Goal: Task Accomplishment & Management: Manage account settings

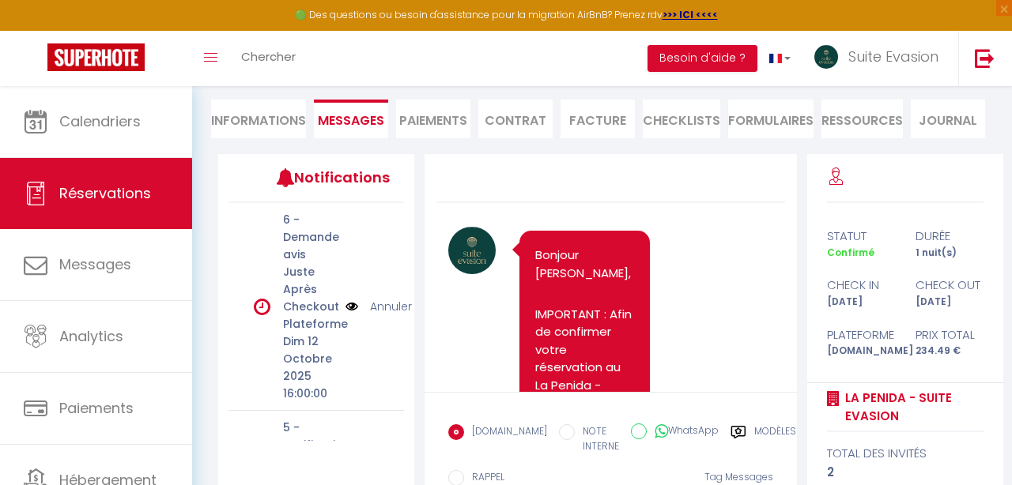
scroll to position [4869, 0]
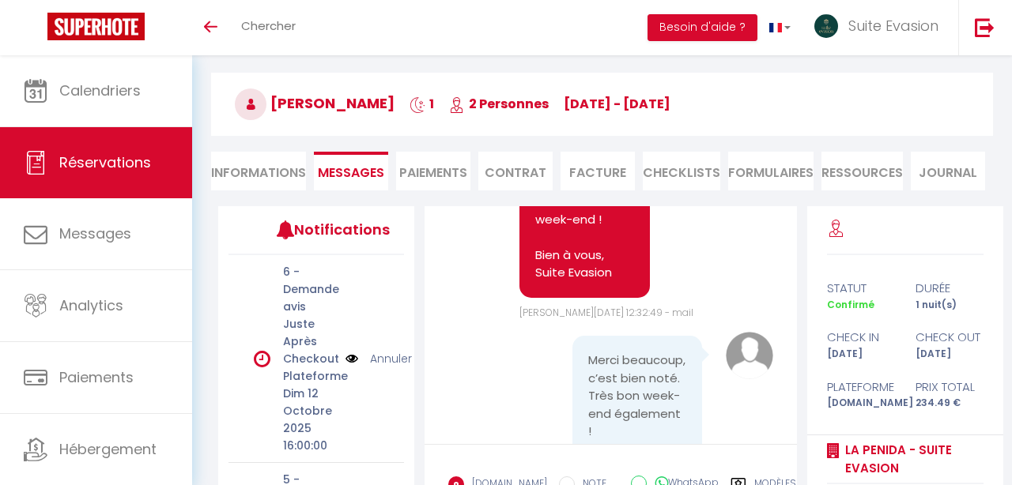
scroll to position [55, 0]
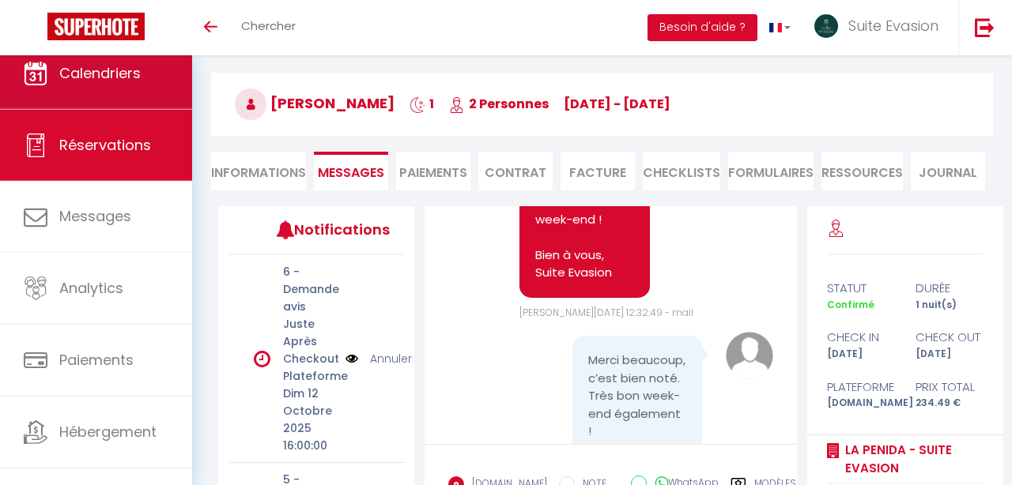
click at [96, 93] on link "Calendriers" at bounding box center [96, 73] width 192 height 71
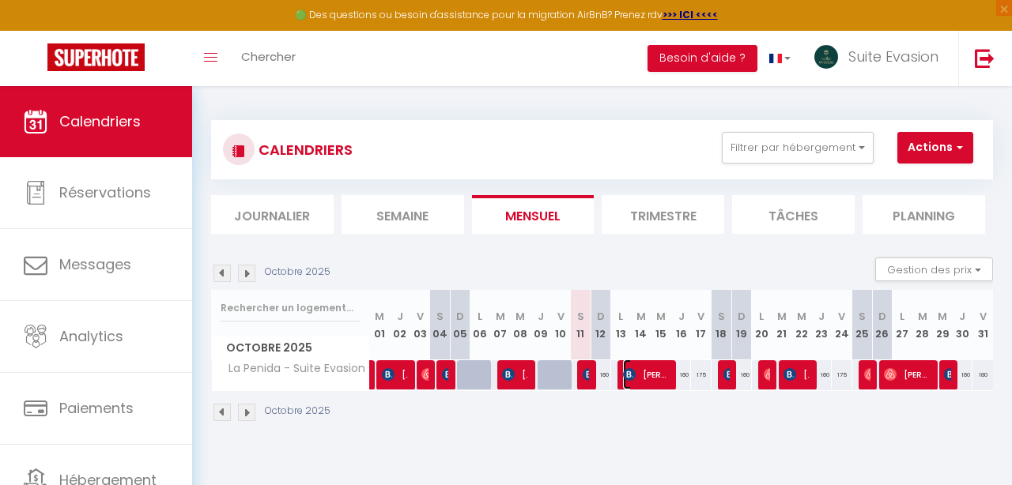
click at [628, 385] on span "[PERSON_NAME]" at bounding box center [646, 375] width 46 height 30
select select "OK"
select select "KO"
select select "1"
select select "0"
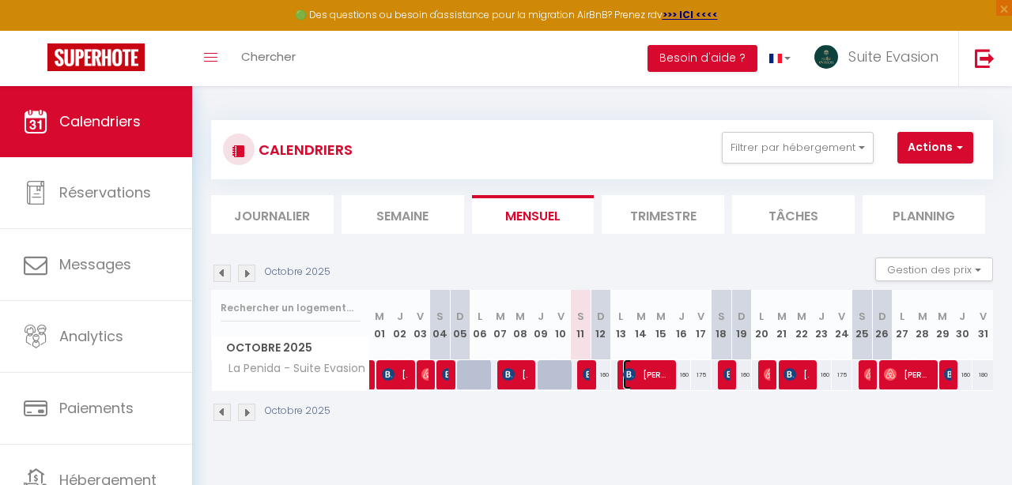
select select "1"
select select
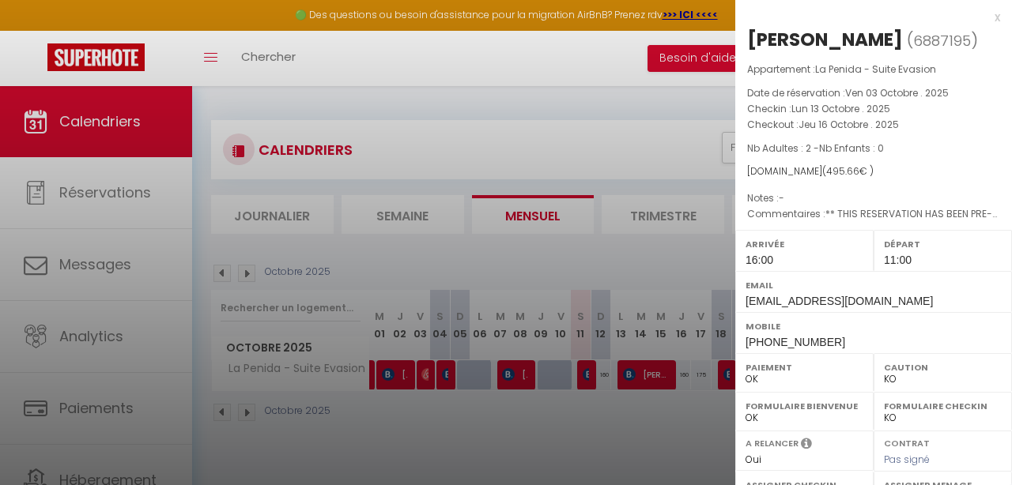
click at [1000, 18] on div "x [PERSON_NAME] ( 6887195 ) Appartement : La Penida - Suite Evasion Date de rés…" at bounding box center [873, 368] width 277 height 737
click at [998, 18] on div "x" at bounding box center [867, 17] width 265 height 19
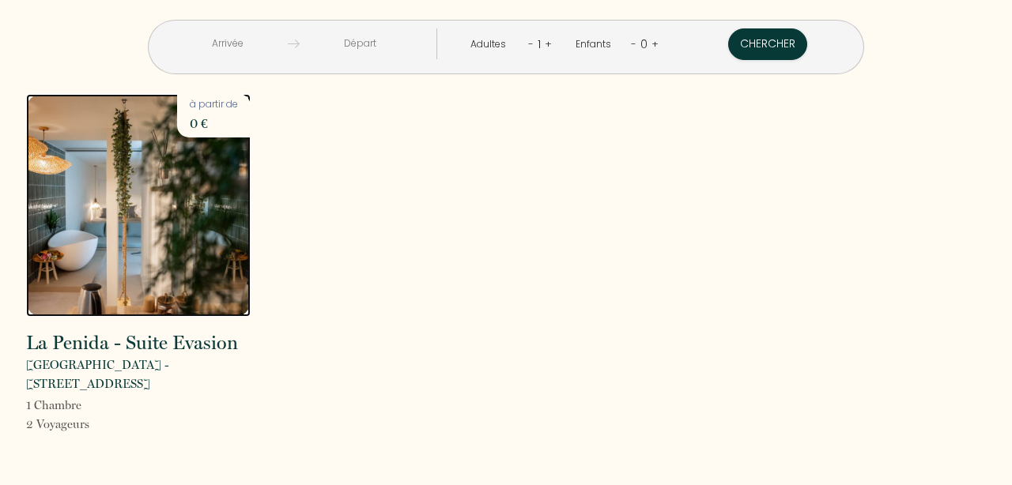
click at [170, 195] on img at bounding box center [138, 205] width 225 height 223
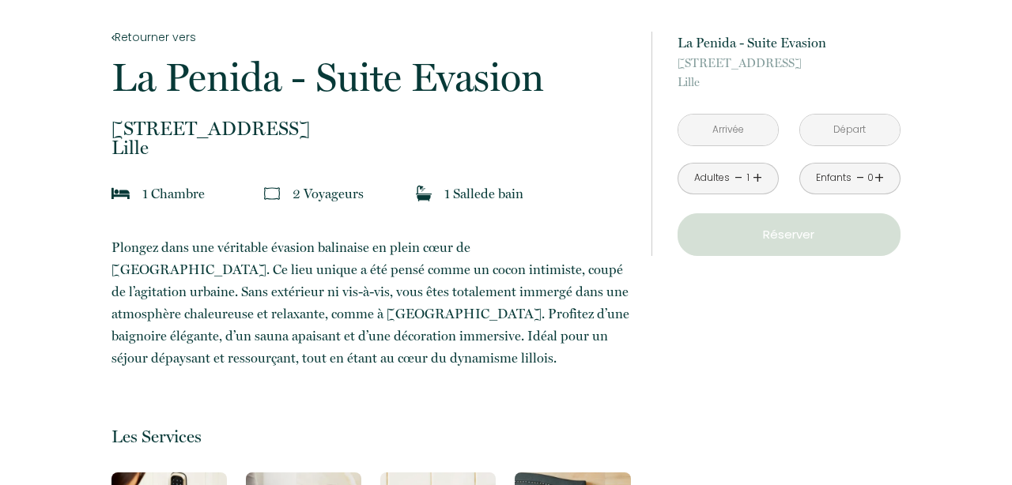
scroll to position [198, 0]
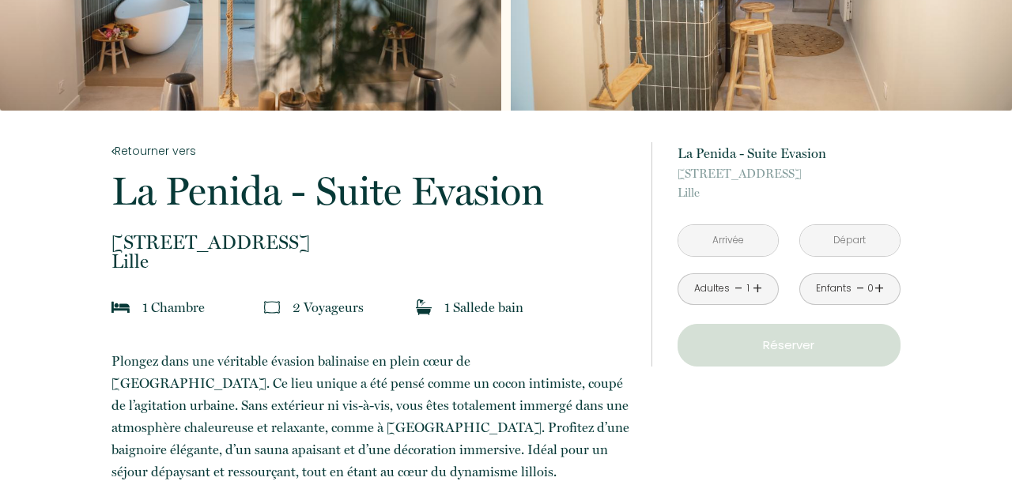
click at [748, 255] on input "text" at bounding box center [728, 240] width 100 height 31
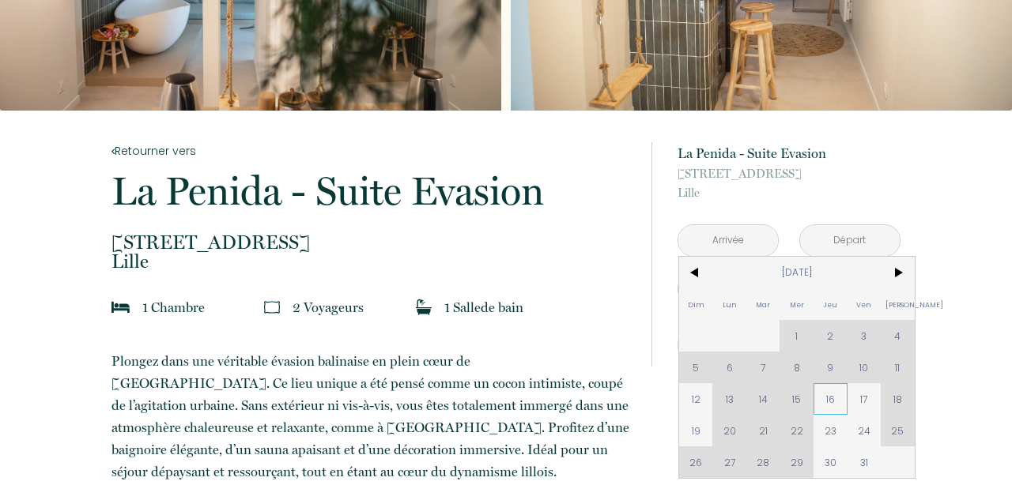
click at [831, 399] on span "16" at bounding box center [831, 399] width 34 height 32
type input "Jeu 16 Oct 2025"
type input "Ven 17 Oct 2025"
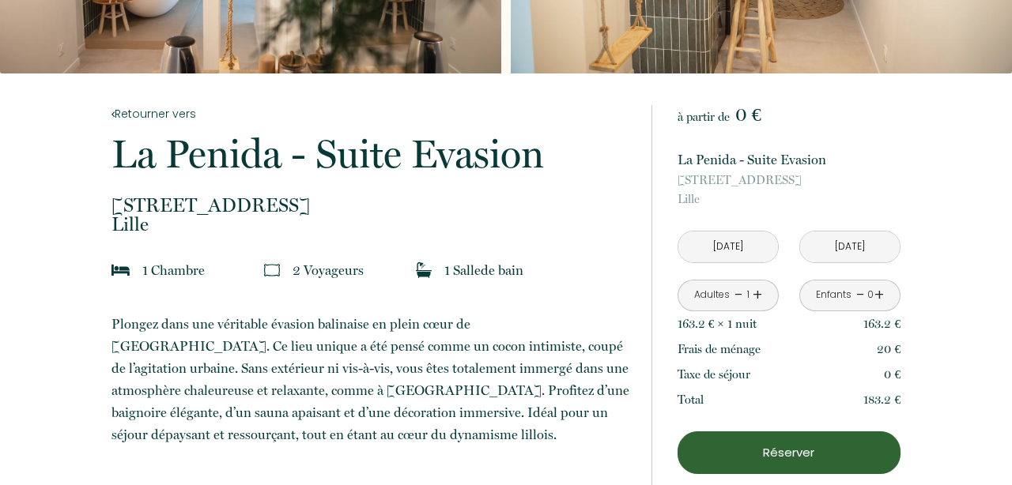
scroll to position [333, 0]
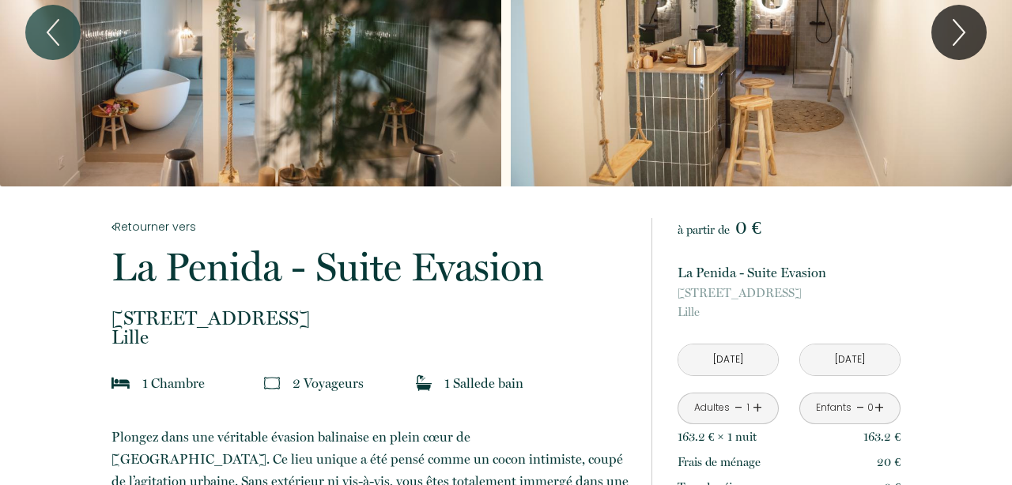
scroll to position [0, 0]
